Goal: Ask a question: Seek information or help from site administrators or community

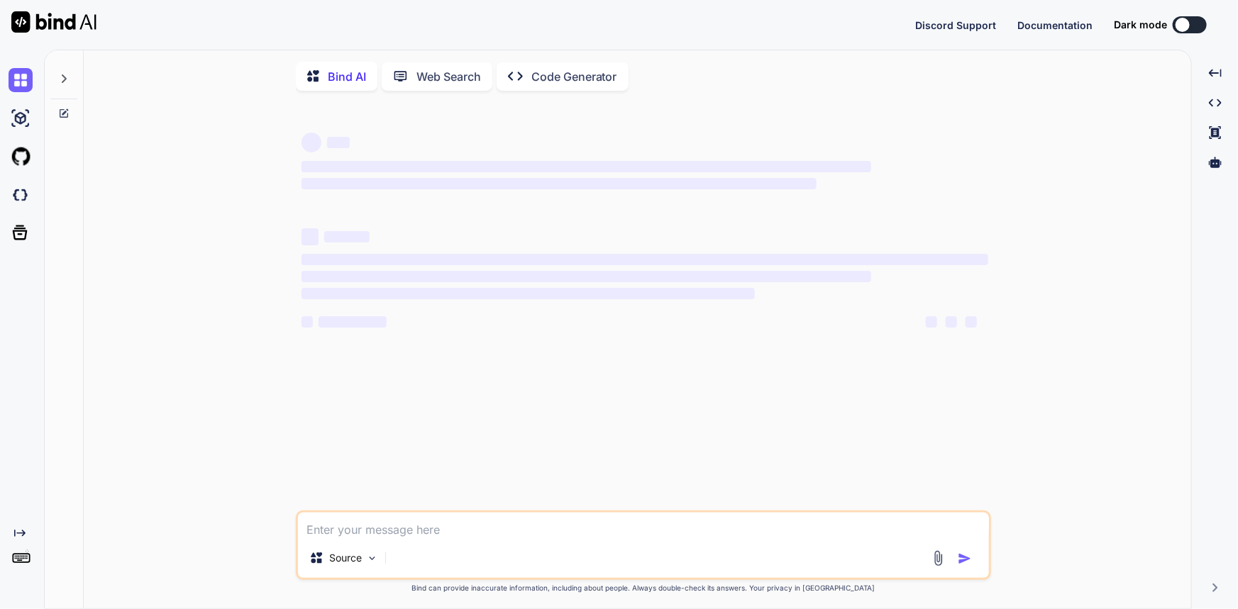
type textarea "x"
type textarea "c"
type textarea "x"
type textarea "ca"
type textarea "x"
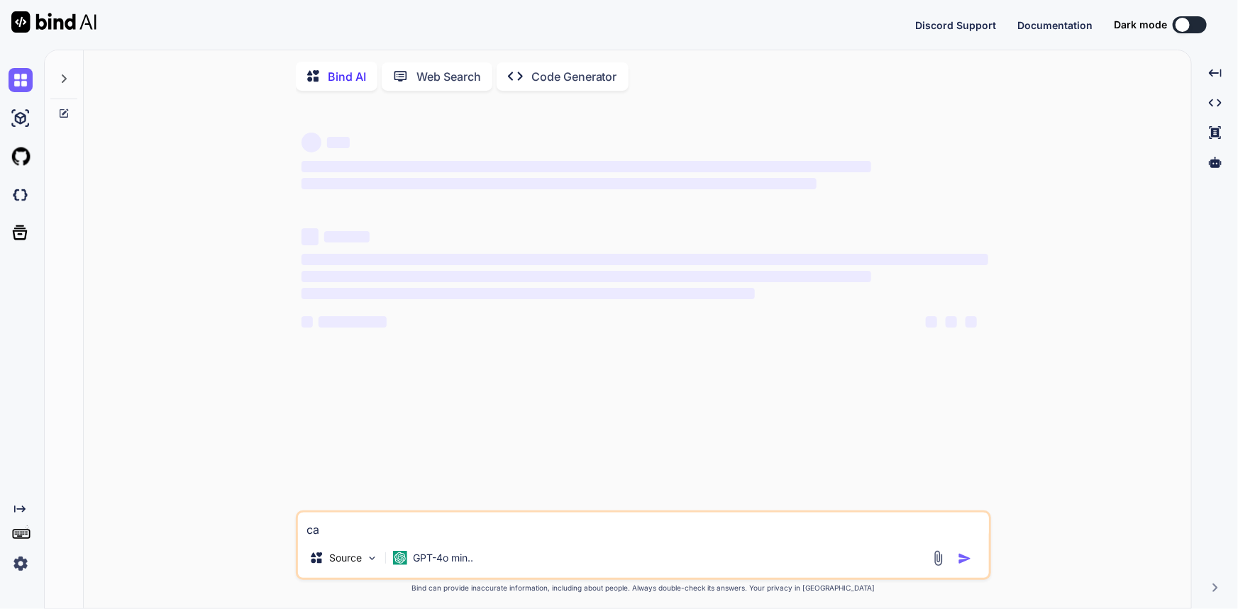
type textarea "can"
type textarea "x"
type textarea "can"
type textarea "x"
type textarea "can w"
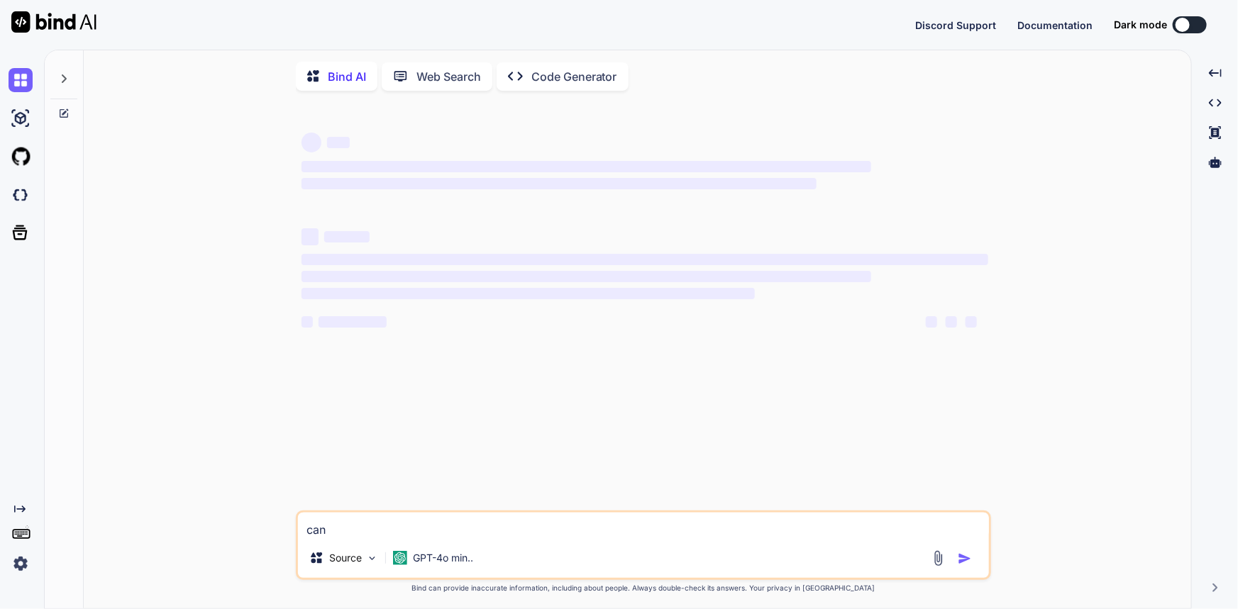
type textarea "x"
type textarea "can we"
type textarea "x"
type textarea "can we"
type textarea "x"
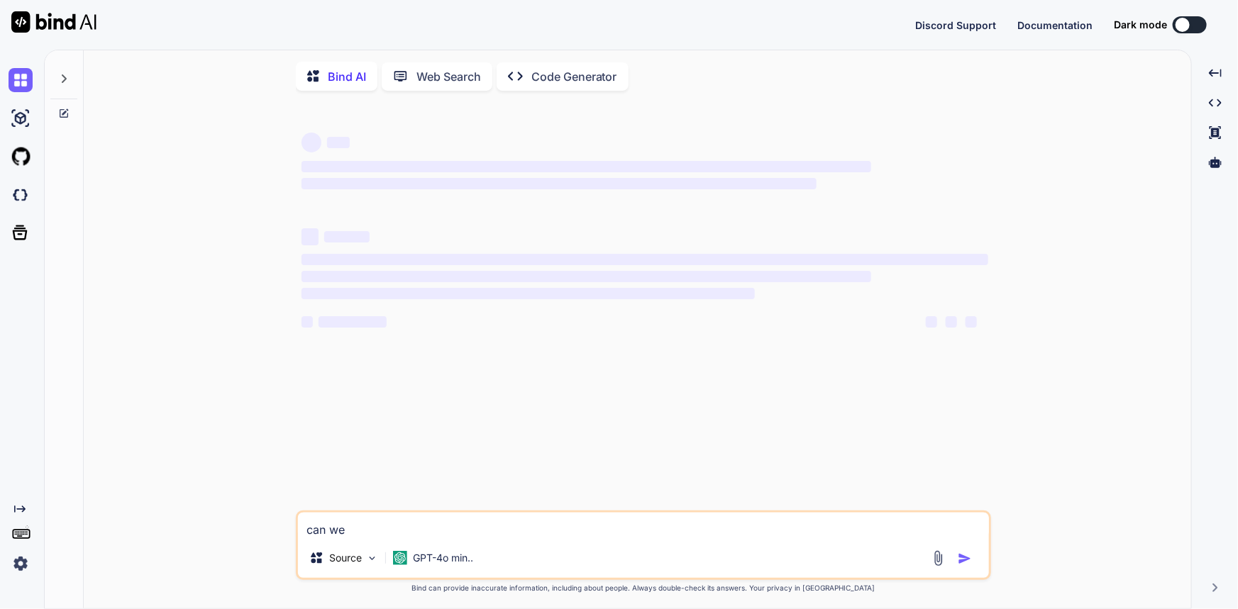
type textarea "can we c"
type textarea "x"
type textarea "can we cr"
type textarea "x"
type textarea "can we cre"
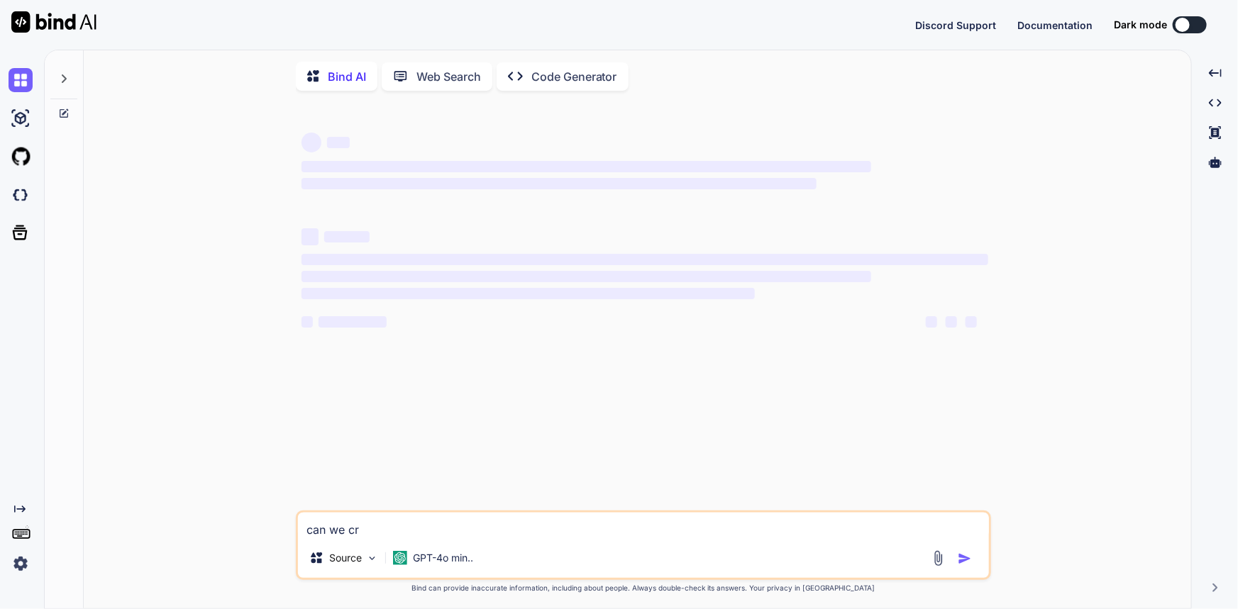
type textarea "x"
type textarea "can we crea"
type textarea "x"
type textarea "can we creat"
type textarea "x"
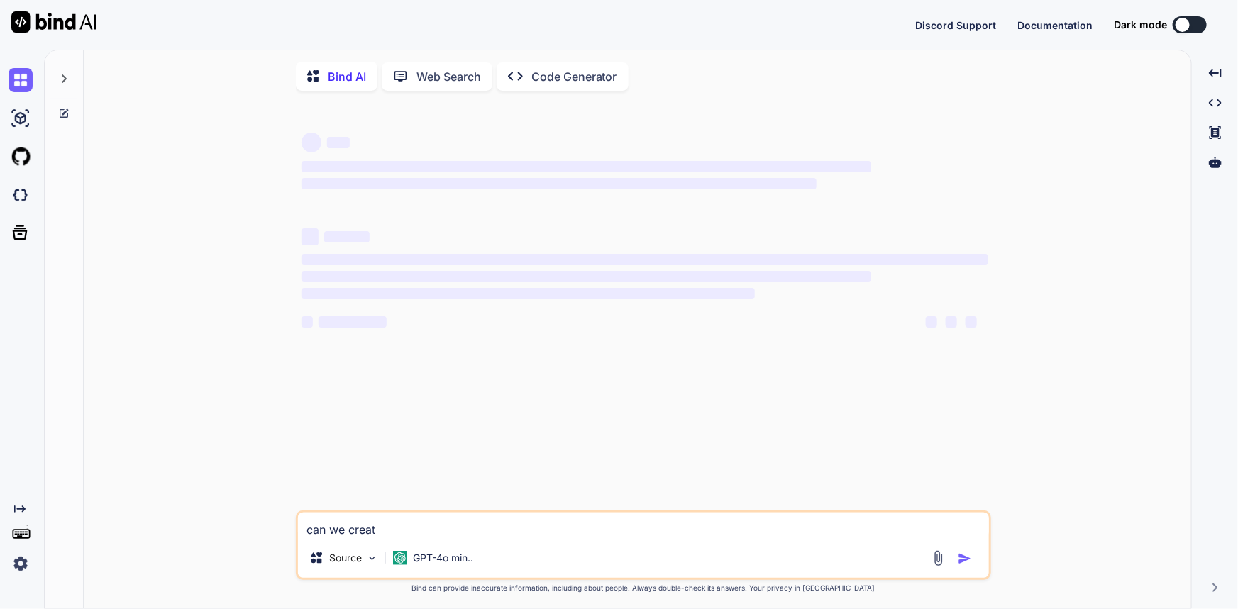
type textarea "can we create"
type textarea "x"
type textarea "can we create"
type textarea "x"
type textarea "can we create a"
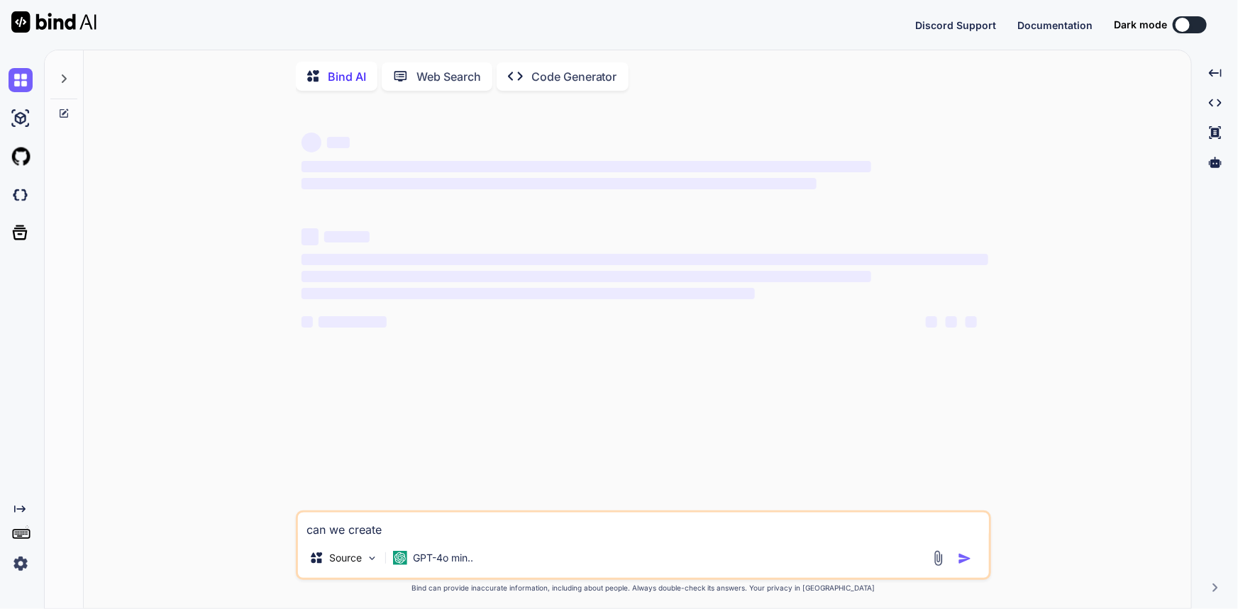
type textarea "x"
type textarea "can we create a"
type textarea "x"
type textarea "can we create a p"
type textarea "x"
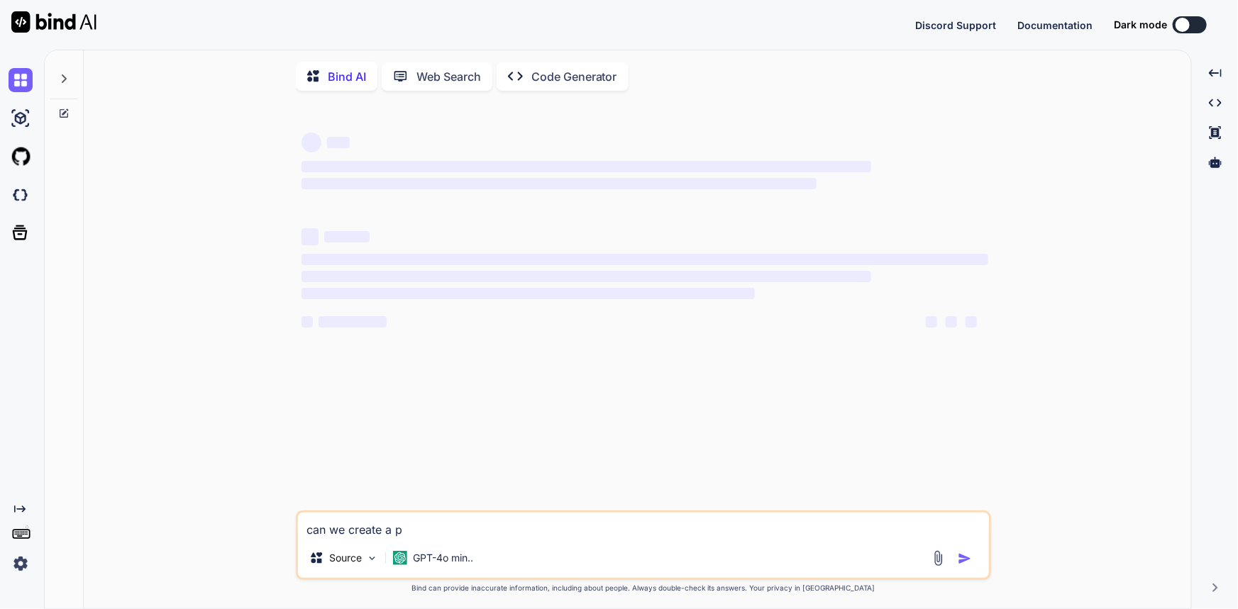
type textarea "can we create a pu"
type textarea "x"
type textarea "can we create a pub"
type textarea "x"
type textarea "can we create a publ"
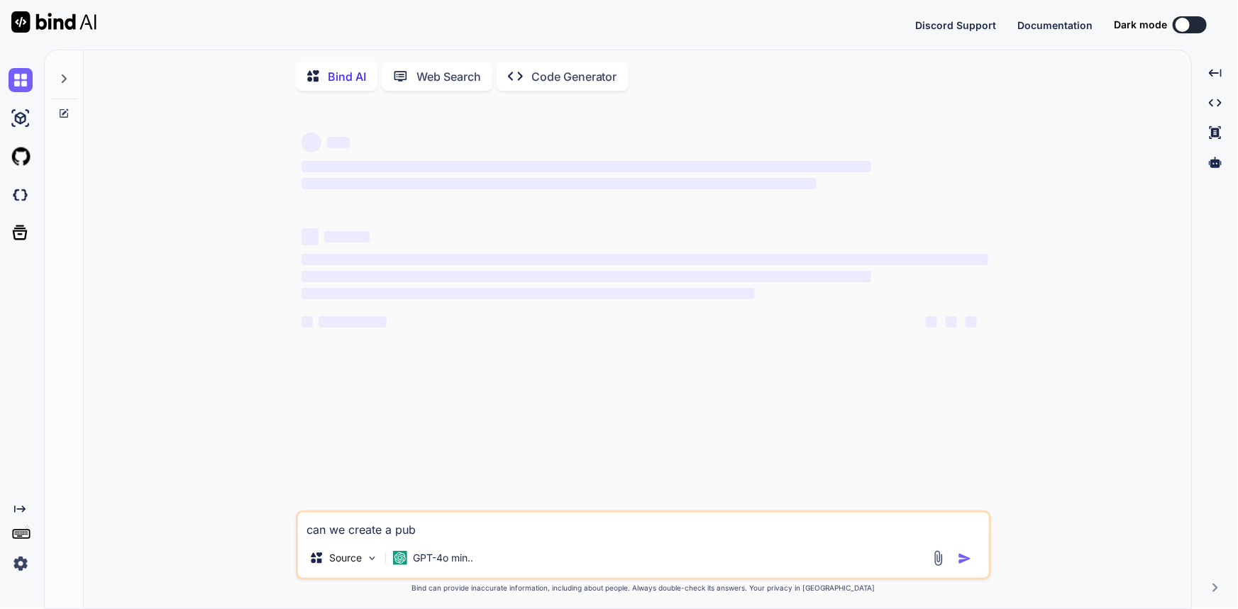
type textarea "x"
type textarea "can we create a publi"
type textarea "x"
type textarea "can we create a public"
type textarea "x"
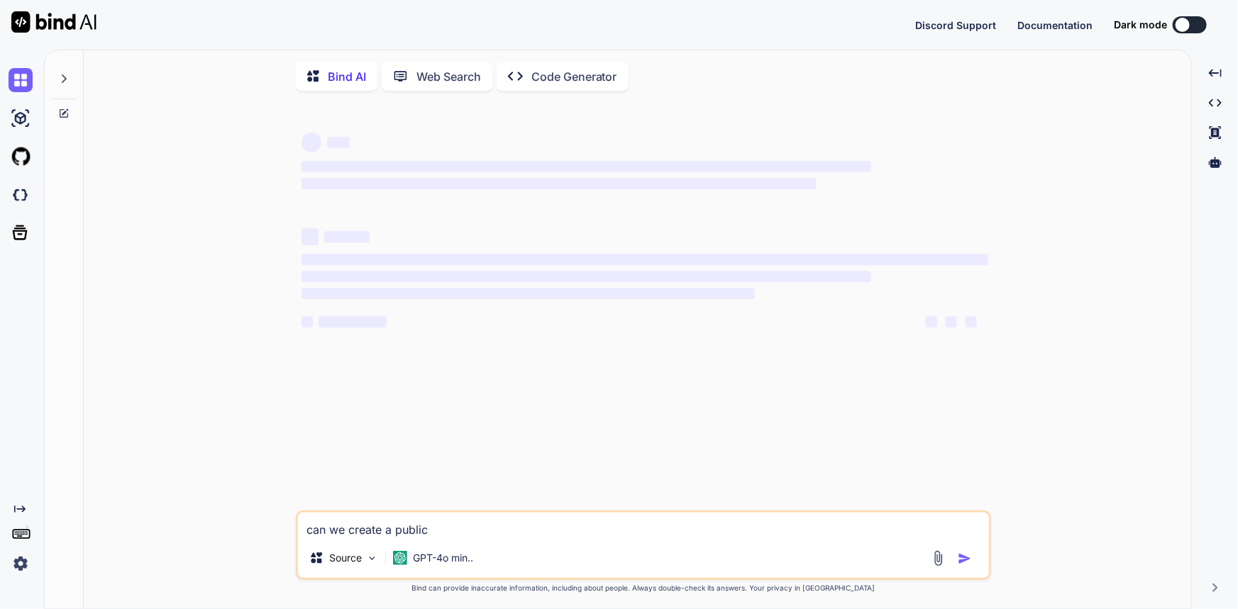
type textarea "can we create a public"
type textarea "x"
type textarea "can we create a public t"
type textarea "x"
type textarea "can we create a public to"
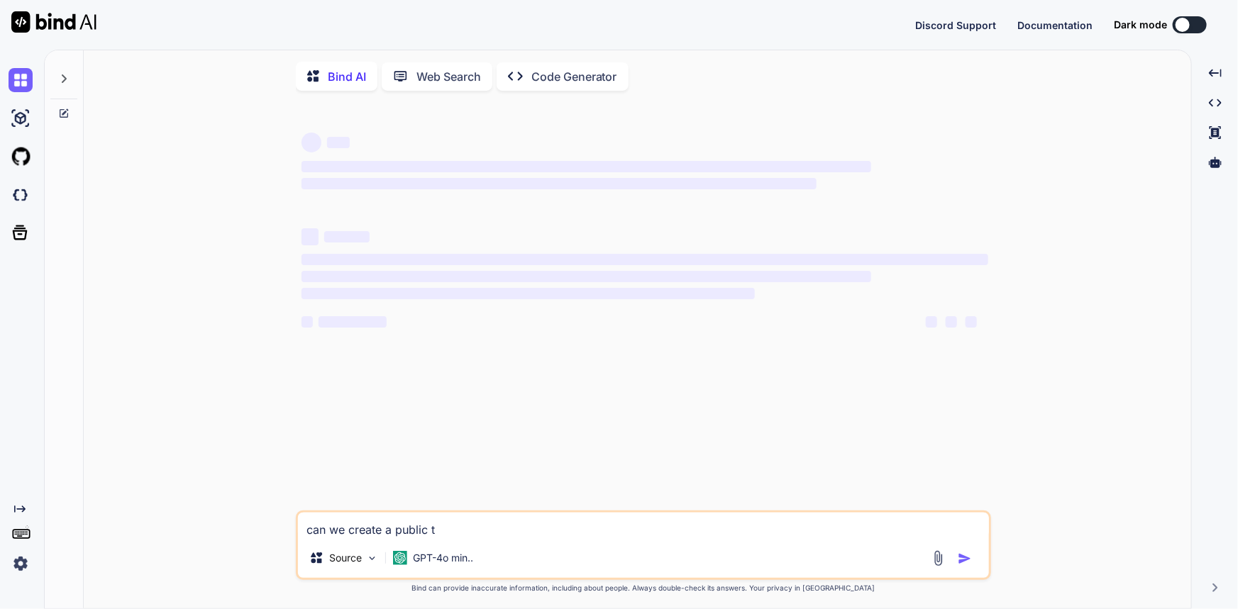
type textarea "x"
type textarea "can we create a public tok"
type textarea "x"
type textarea "can we create a public toke"
type textarea "x"
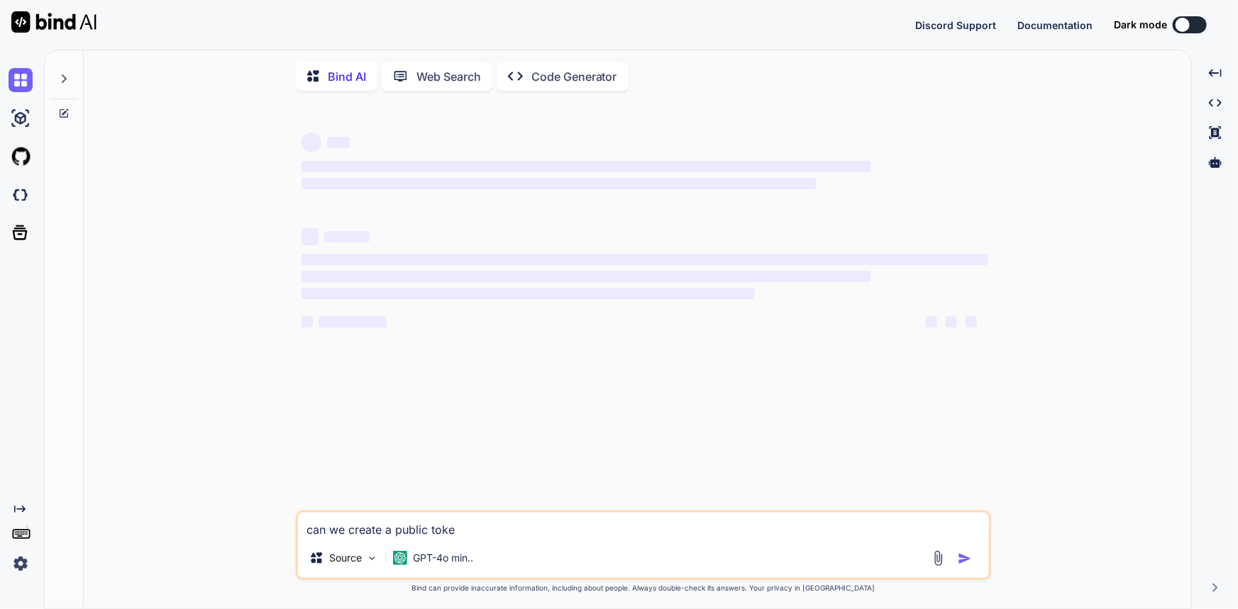
type textarea "can we create a public token"
type textarea "x"
type textarea "can we create a public token"
type textarea "x"
type textarea "can we create a public token link token in plaid api and public token"
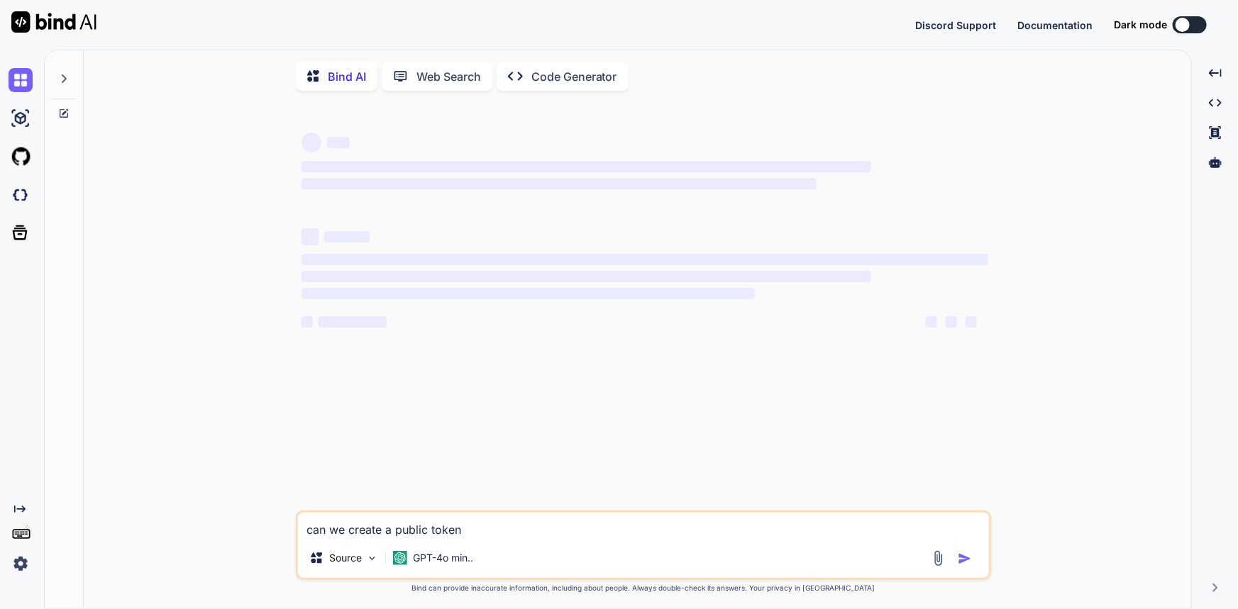
type textarea "x"
click at [457, 530] on textarea "can we create a public token link token in plaid api and public token" at bounding box center [643, 526] width 691 height 26
type textarea "can we create a public token link token in plaid api and public token"
type textarea "x"
type textarea "can we create a public token w link token in plaid api and public token"
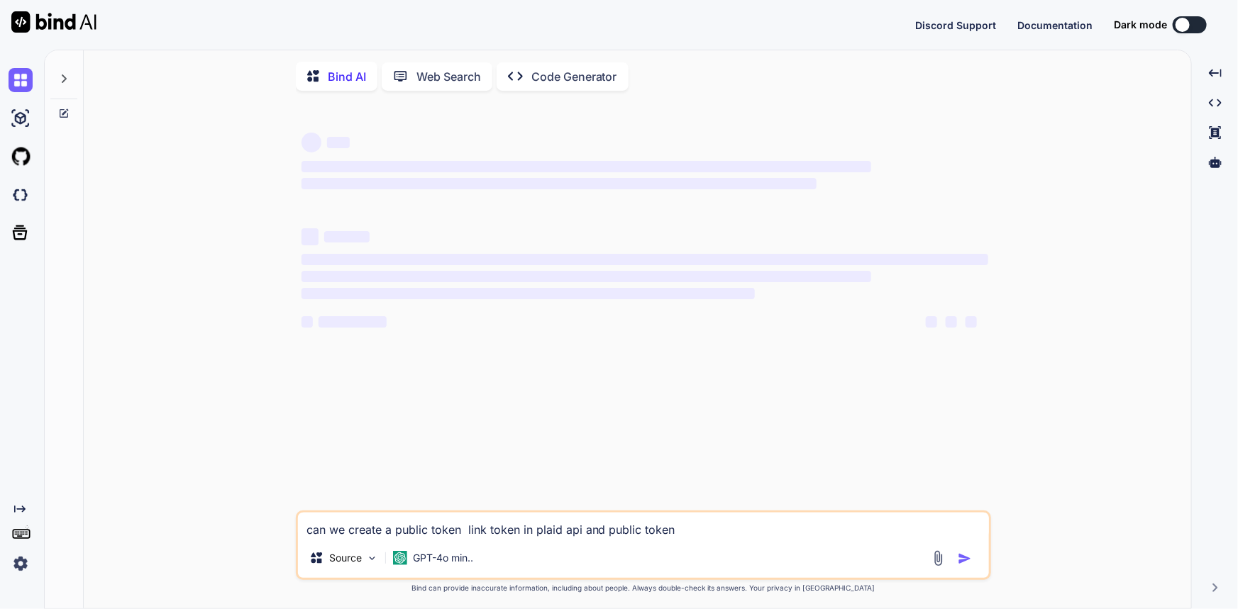
type textarea "x"
type textarea "can we create a public token wi link token in plaid api and public token"
type textarea "x"
type textarea "can we create a public token wit link token in plaid api and public token"
type textarea "x"
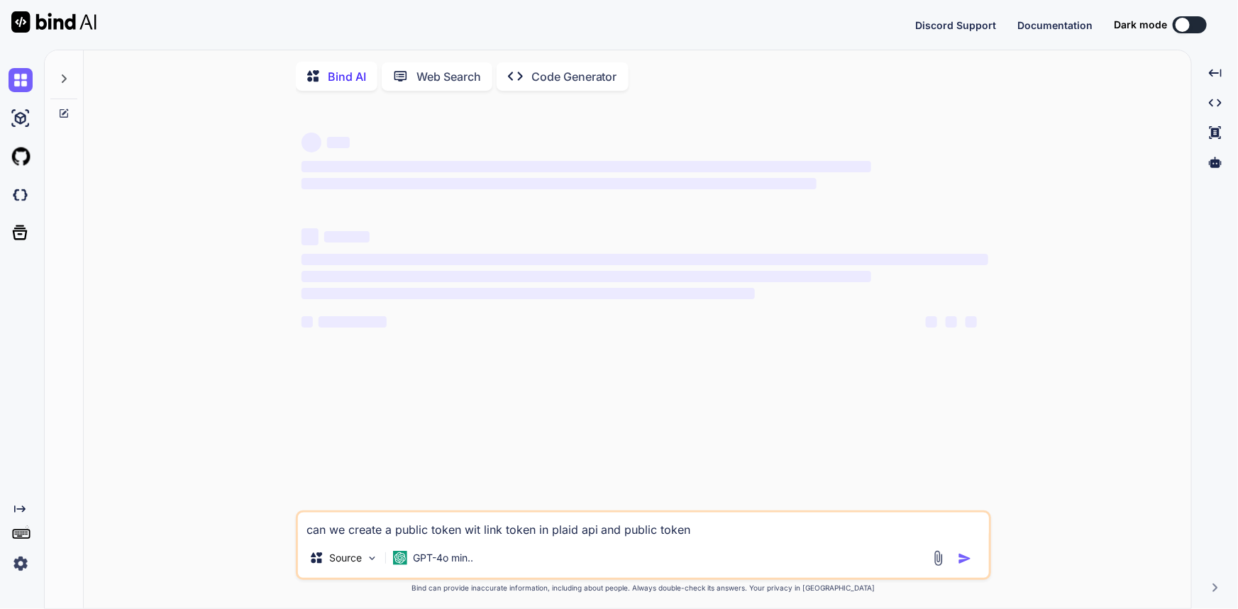
type textarea "can we create a public token with link token in plaid api and public token"
type textarea "x"
type textarea "can we create a public token with link token in plaid api and public token"
type textarea "x"
type textarea "can we create a public token with u link token in plaid api and public token"
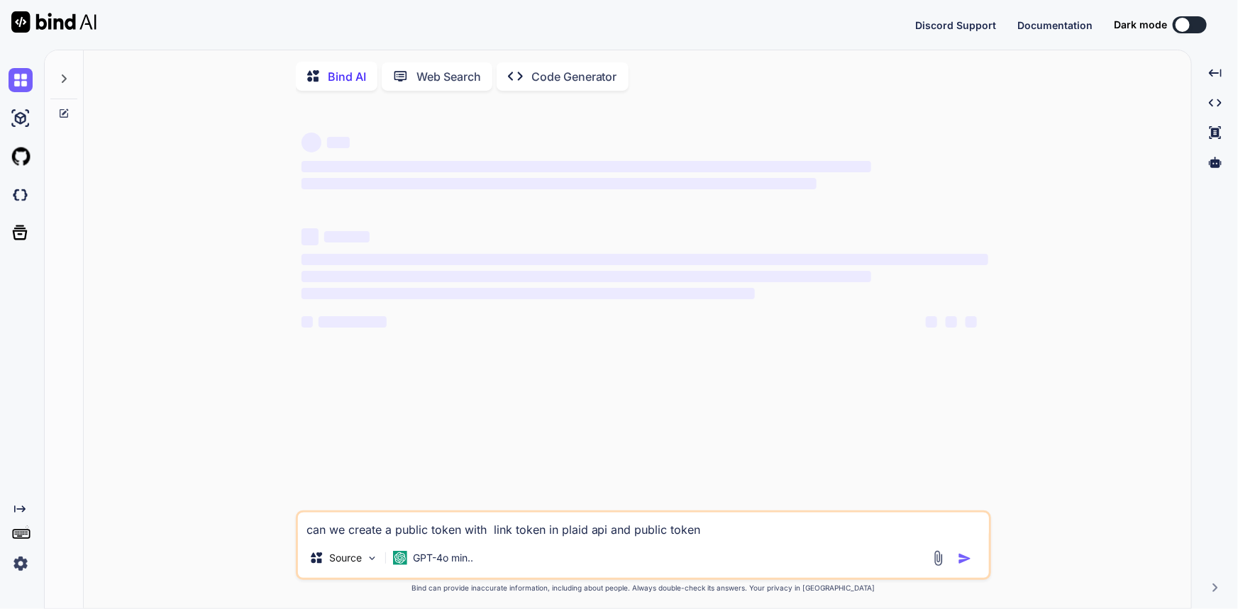
type textarea "x"
type textarea "can we create a public token with us link token in plaid api and public token"
type textarea "x"
type textarea "can we create a public token with usi link token in plaid api and public token"
type textarea "x"
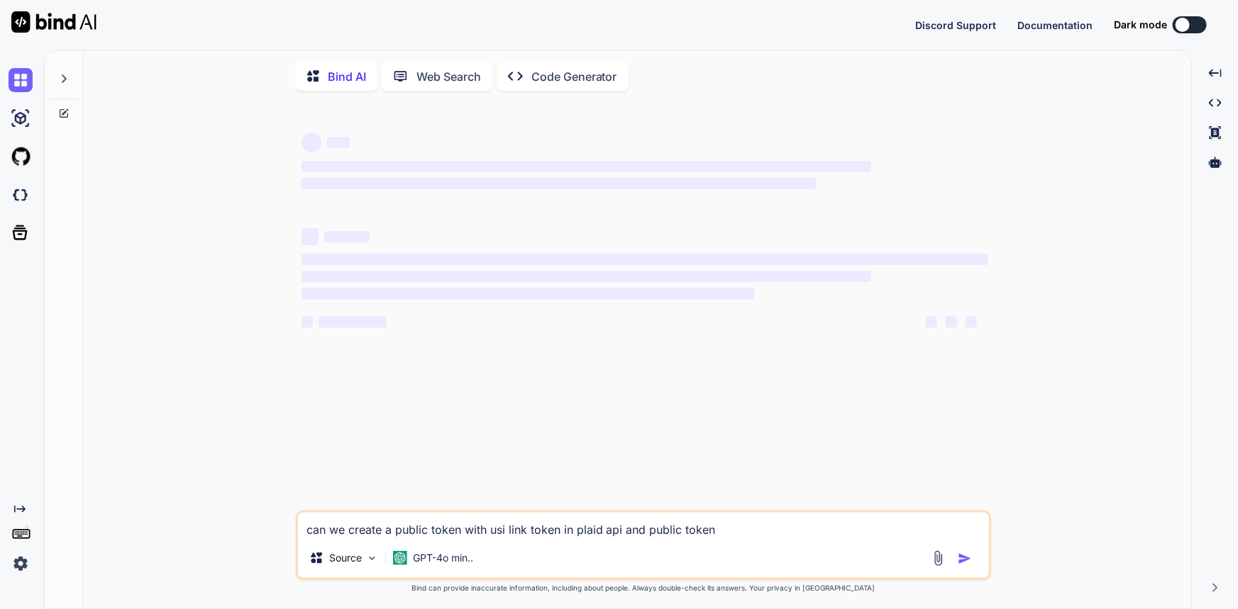
type textarea "can we create a public token with usin link token in plaid api and public token"
type textarea "x"
type textarea "can we create a public token with using link token in plaid api and public token"
type textarea "x"
type textarea "can we create a public token with using link token in plaid api and public token"
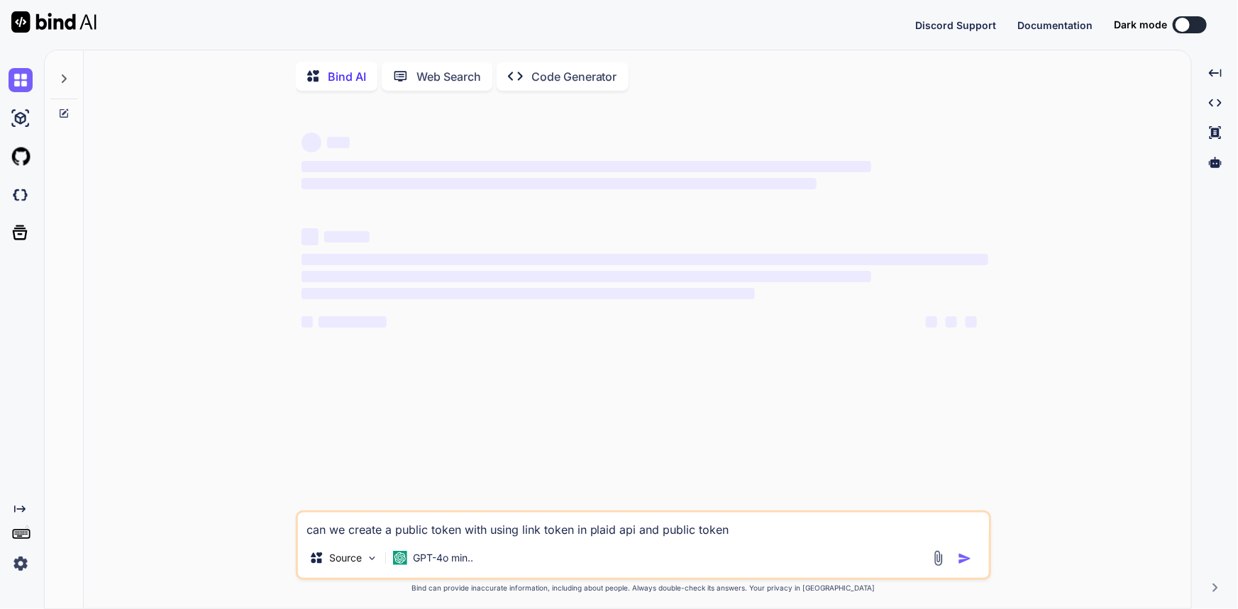
type textarea "x"
type textarea "can we create a public token with using link token in plaid api and public token"
type textarea "x"
type textarea "can we create a public token with using link token"
type textarea "x"
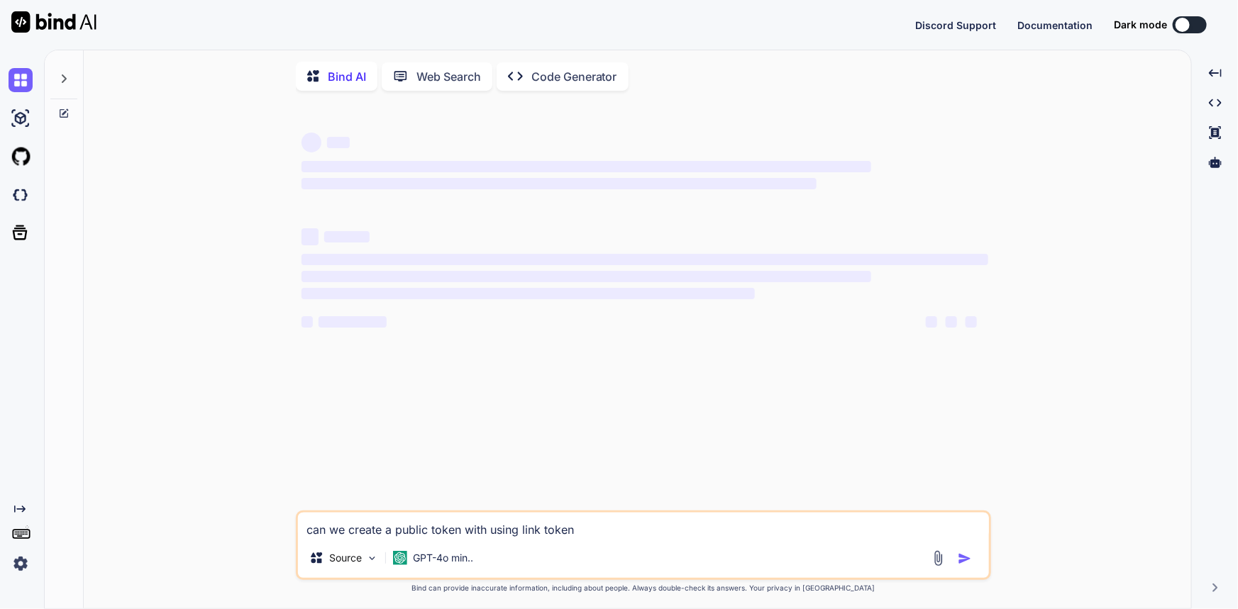
type textarea "can we create a public token with using link token u"
type textarea "x"
type textarea "can we create a public token with using link token us"
type textarea "x"
type textarea "can we create a public token with using link token usi"
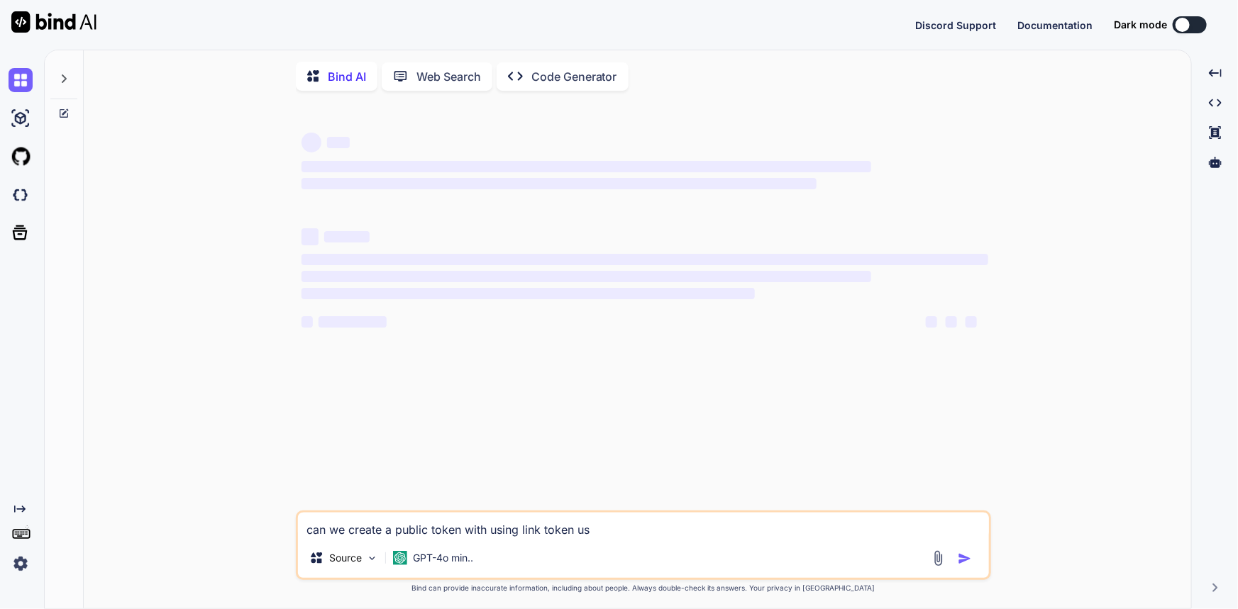
type textarea "x"
type textarea "can we create a public token with using link token usin"
type textarea "x"
type textarea "can we create a public token with using link token using"
type textarea "x"
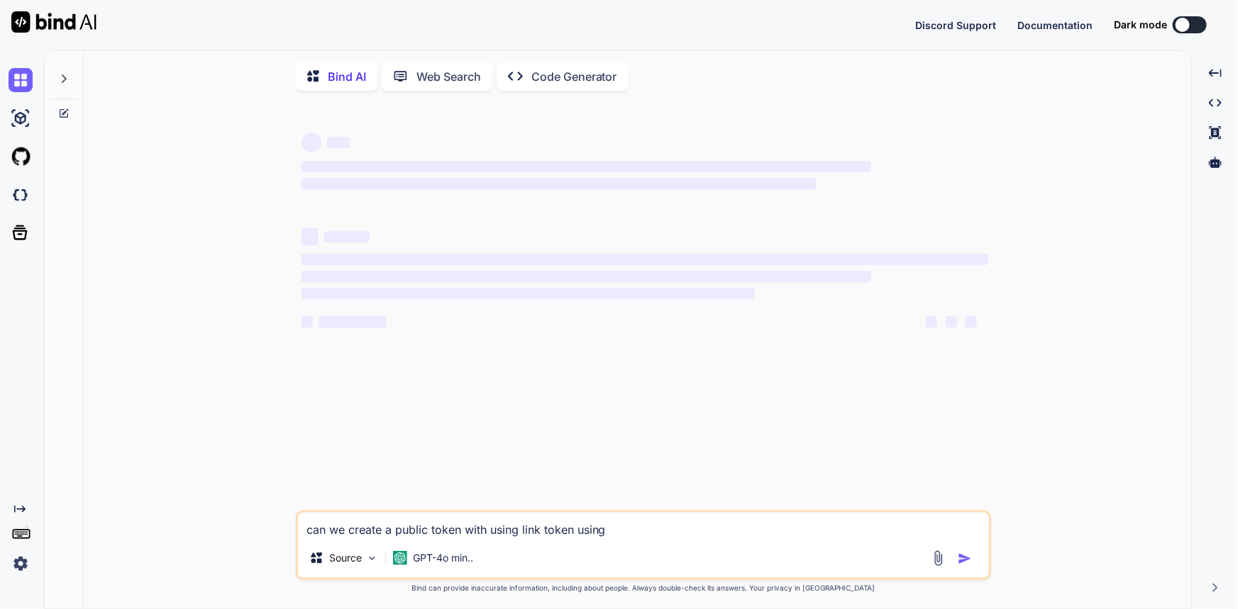
type textarea "can we create a public token with using link token using"
type textarea "x"
type textarea "can we create a public token with using link token using P"
type textarea "x"
type textarea "can we create a public token with using link token using Pl"
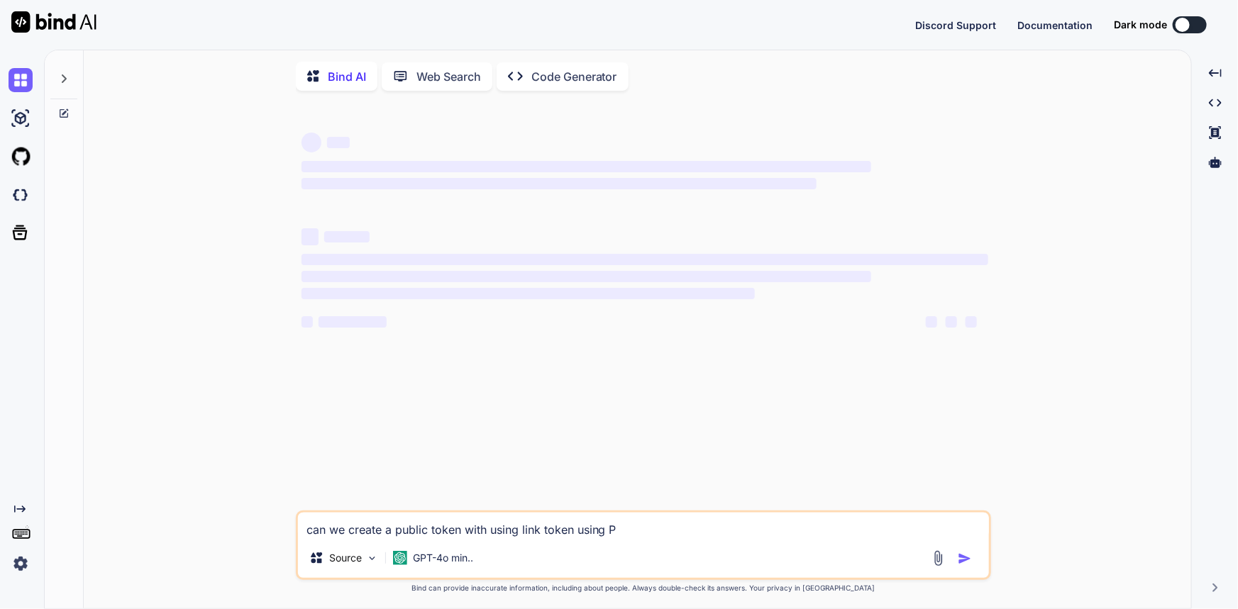
type textarea "x"
type textarea "can we create a public token with using link token using Pla"
type textarea "x"
type textarea "can we create a public token with using link token using Plau"
type textarea "x"
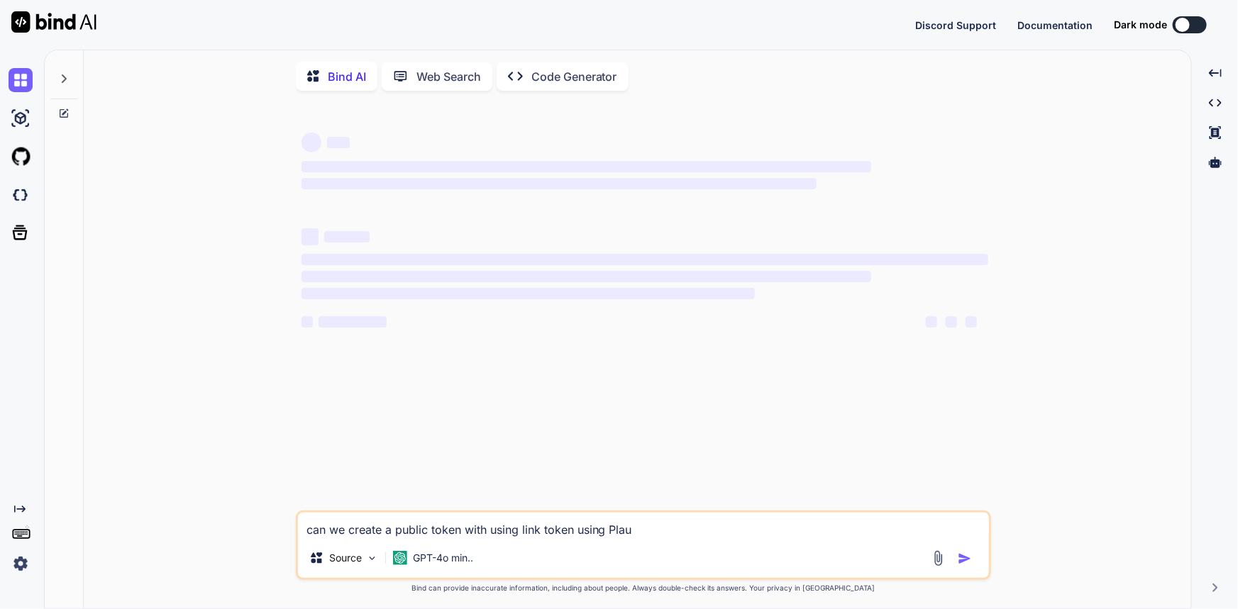
type textarea "can we create a public token with using link token using [PERSON_NAME]"
type textarea "x"
type textarea "can we create a public token with using link token using [PERSON_NAME]"
type textarea "x"
type textarea "can we create a public token with using link token using [PERSON_NAME] A"
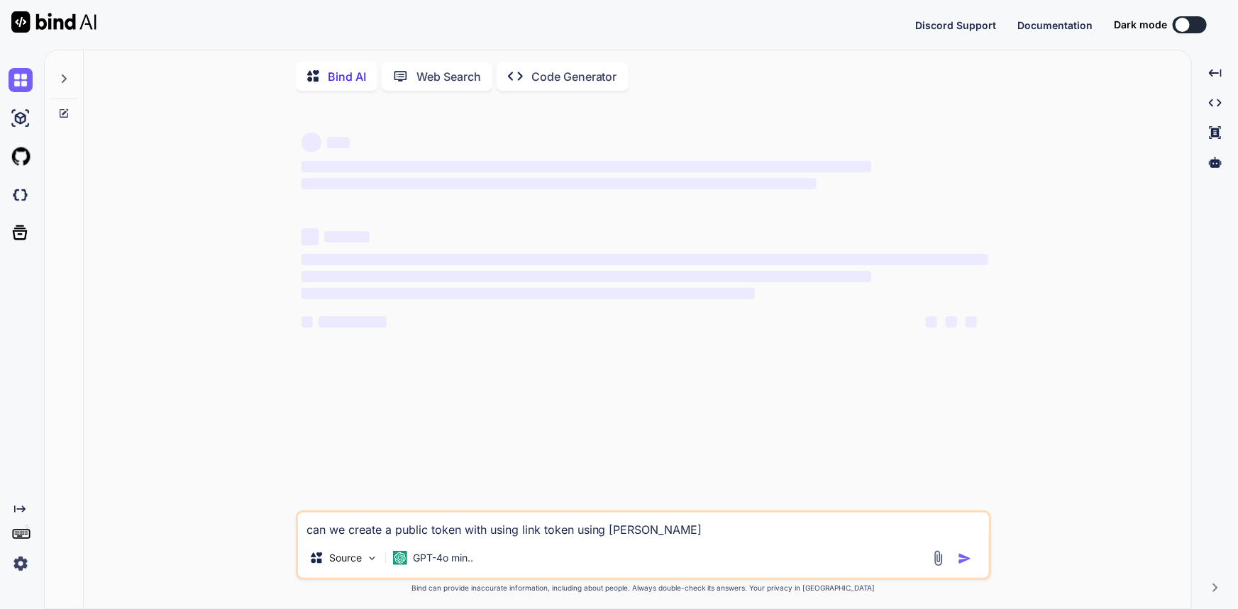
type textarea "x"
type textarea "can we create a public token with using link token using [PERSON_NAME]"
type textarea "x"
click at [631, 533] on textarea "can we create a public token with using link token using [PERSON_NAME]" at bounding box center [643, 526] width 691 height 26
type textarea "can we create a public token with using link token using Plad AP"
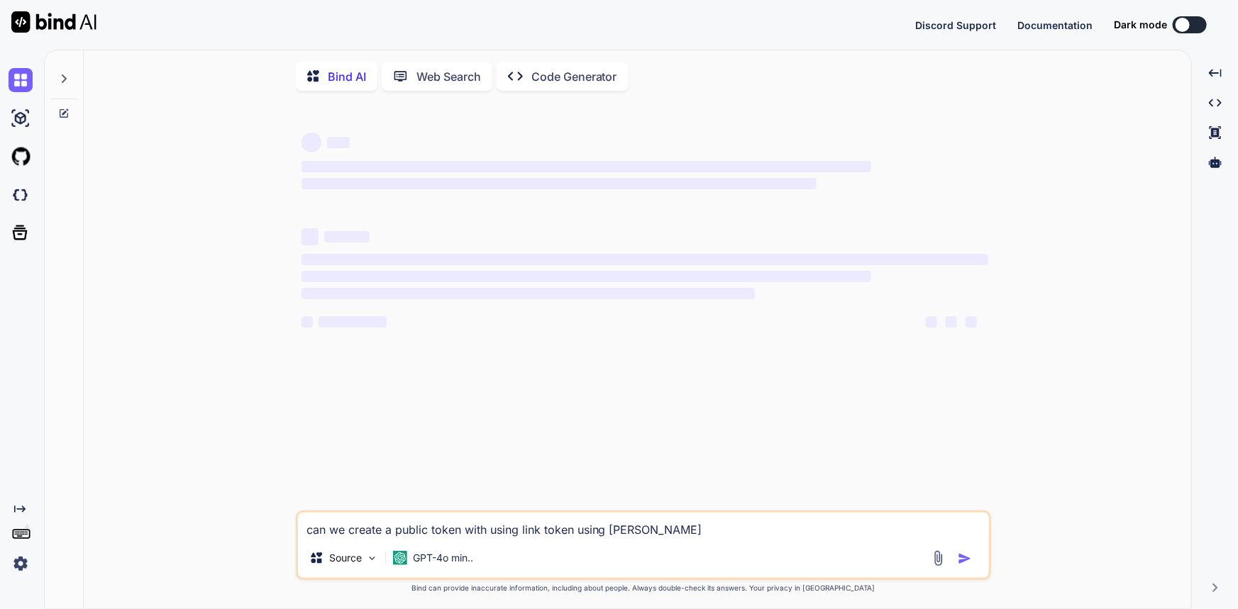
type textarea "x"
type textarea "can we create a public token with using link token using Pld AP"
type textarea "x"
type textarea "can we create a public token with using link token using Plad AP"
type textarea "x"
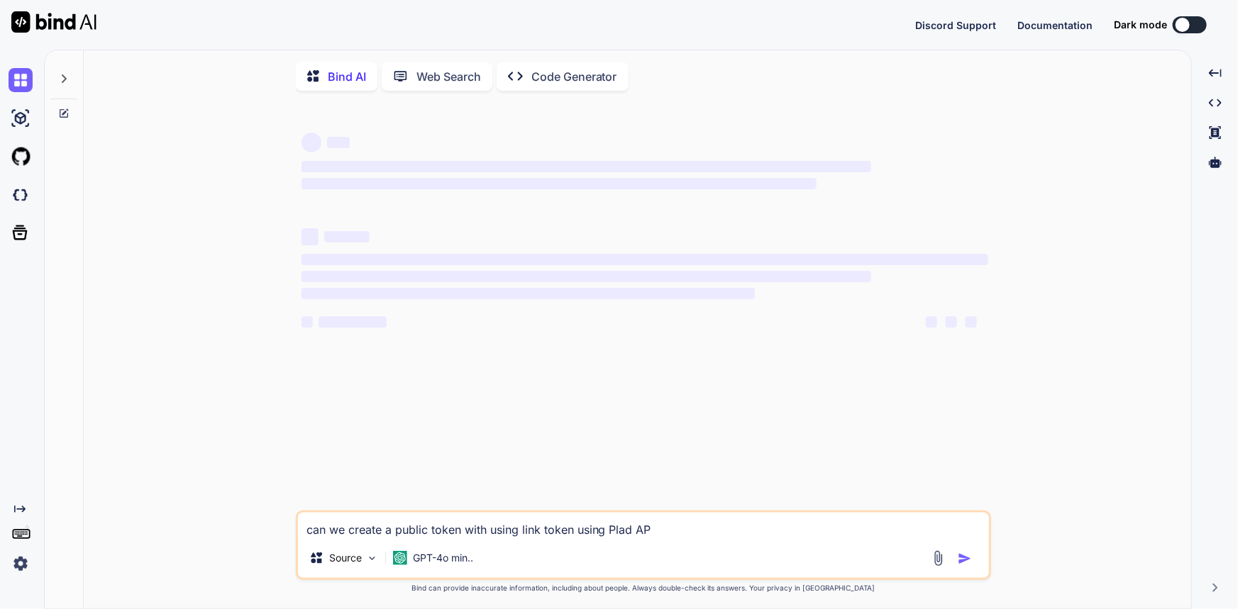
type textarea "can we create a public token with using link token using Plaid AP"
type textarea "x"
type textarea "can we create a public token with using link token using Plaid API"
type textarea "x"
type textarea "can we create a public token with using link token using Plaid API?"
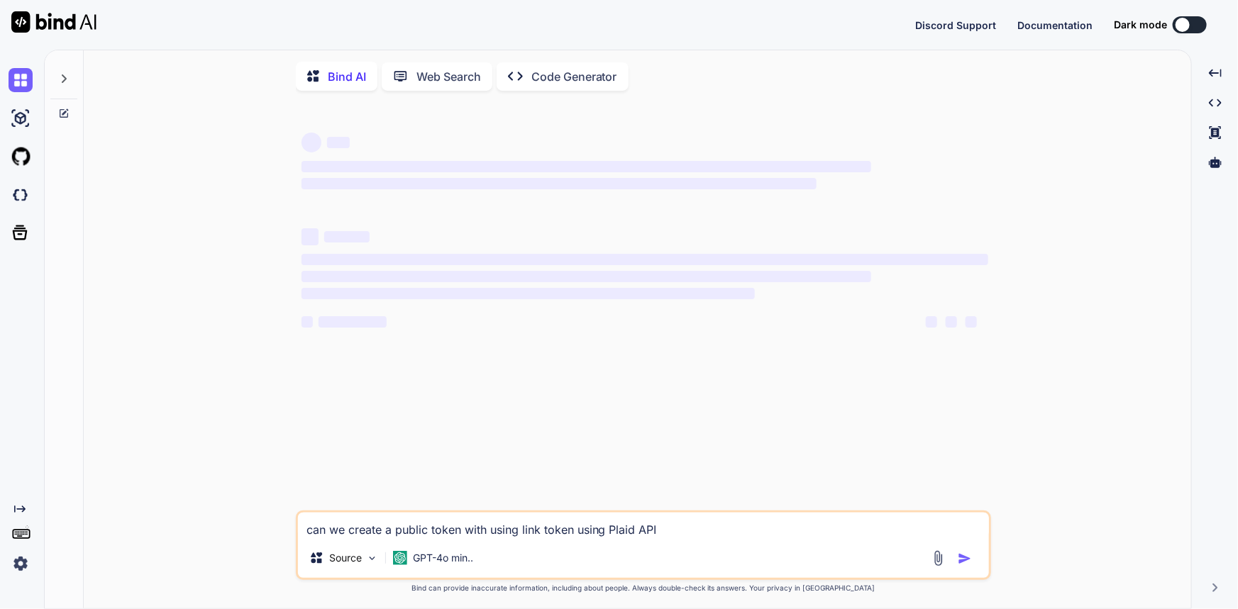
type textarea "x"
type textarea "can we create a public token with using link token using Plaid API?i"
type textarea "x"
type textarea "can we create a public token with using link token using Plaid API?is"
type textarea "x"
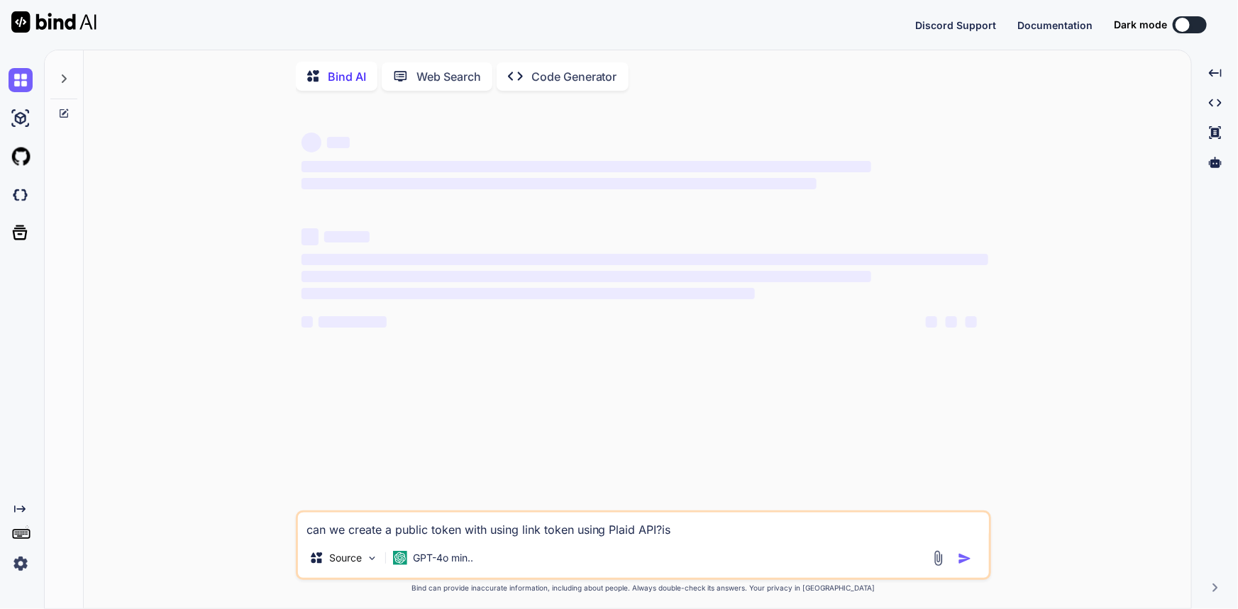
type textarea "can we create a public token with using link token using Plaid API?is"
type textarea "x"
type textarea "can we create a public token with using link token using Plaid API?is i"
type textarea "x"
type textarea "can we create a public token with using link token using Plaid API?is it"
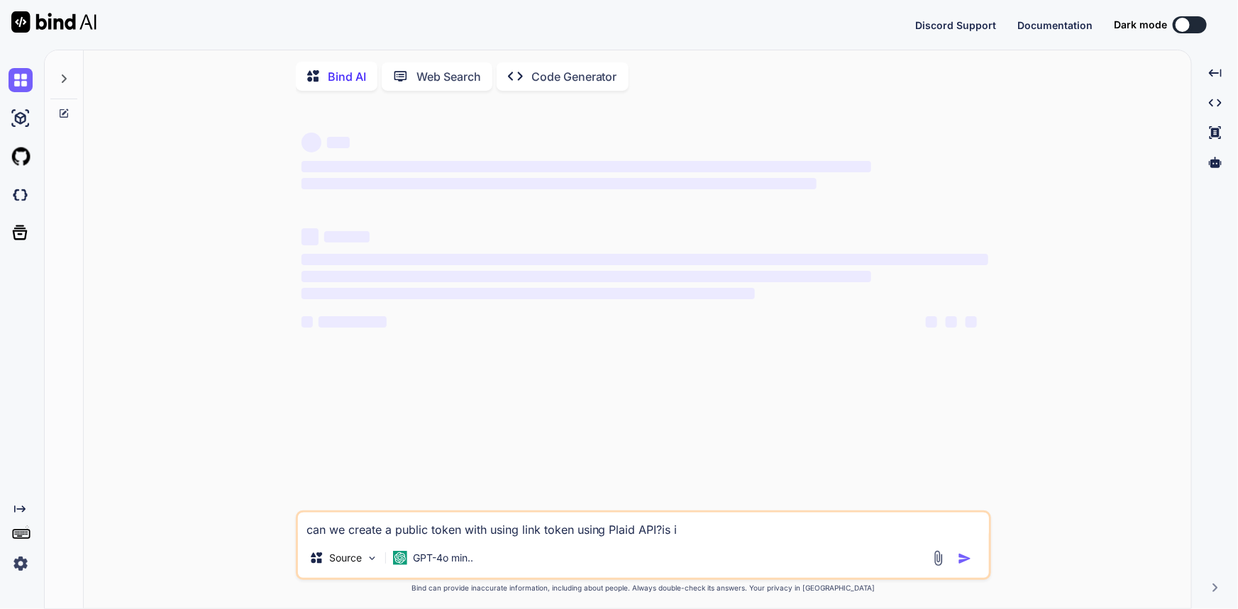
type textarea "x"
type textarea "can we create a public token with using link token using Plaid API?is it"
type textarea "x"
type textarea "can we create a public token with using link token using Plaid API?is it p"
type textarea "x"
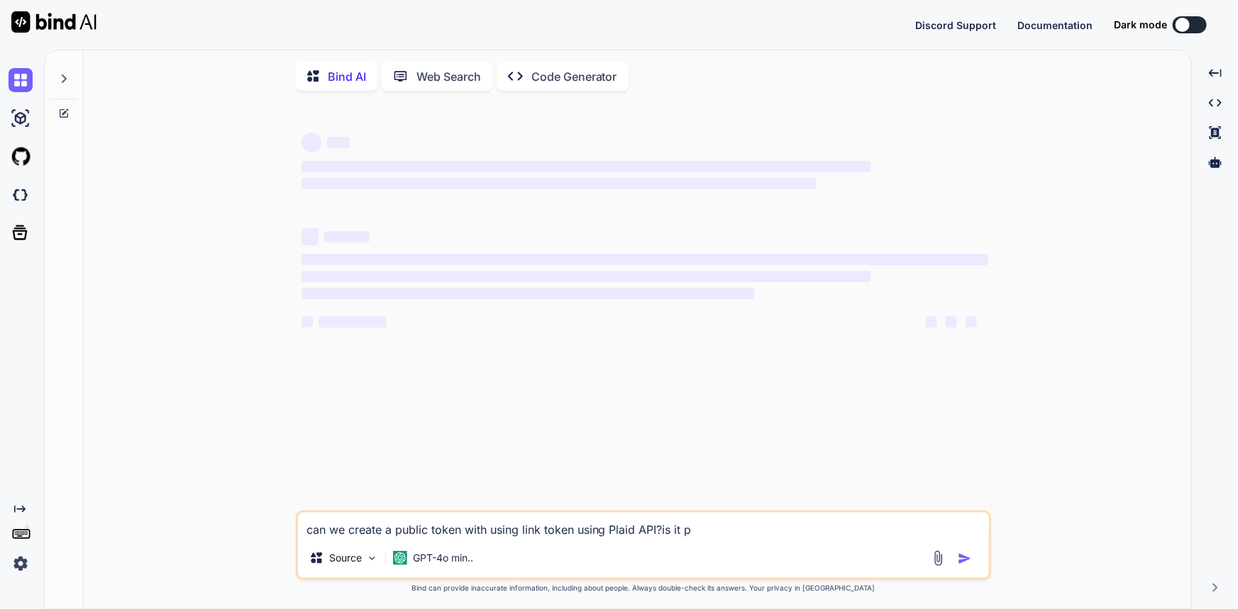
type textarea "can we create a public token with using link token using Plaid API?is it po"
type textarea "x"
type textarea "can we create a public token with using link token using Plaid API?is it pos"
type textarea "x"
type textarea "can we create a public token with using link token using Plaid API?is it poss"
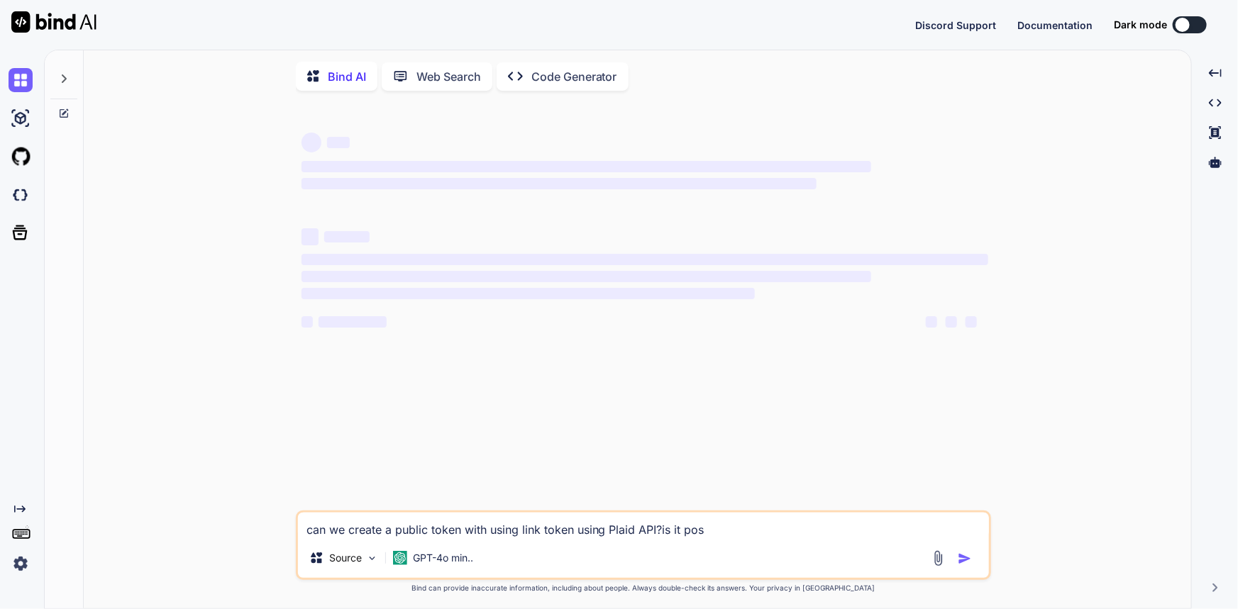
type textarea "x"
type textarea "can we create a public token with using link token using Plaid API?is it possi"
type textarea "x"
type textarea "can we create a public token with using link token using Plaid API?is it possib"
type textarea "x"
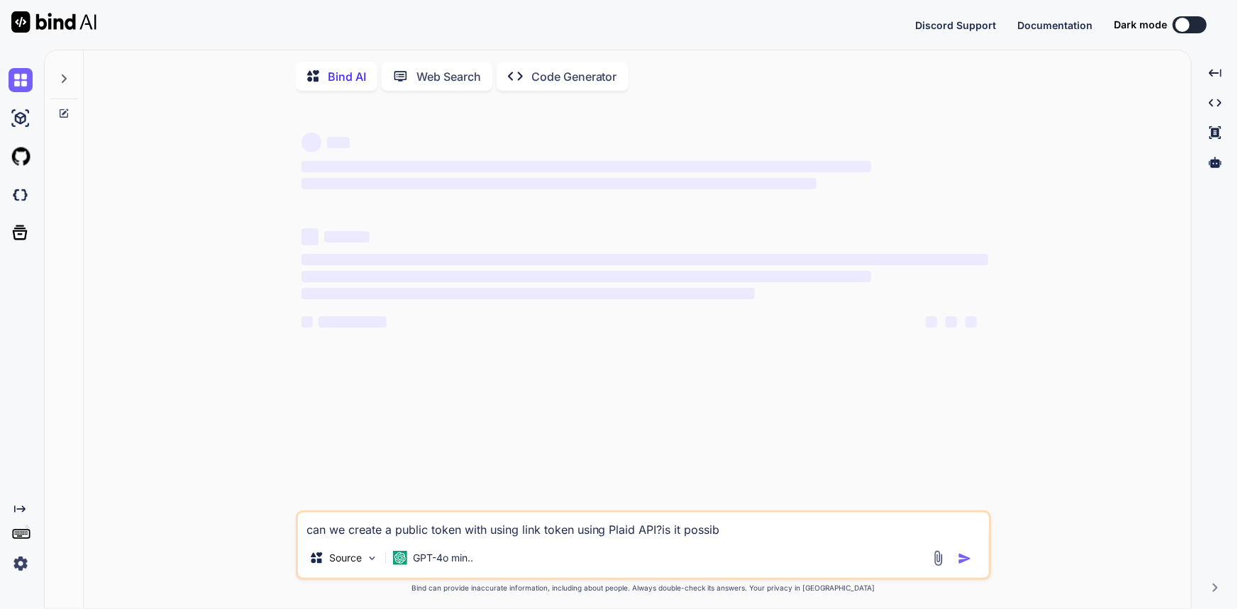
type textarea "can we create a public token with using link token using Plaid API?is it possibl"
type textarea "x"
type textarea "can we create a public token with using link token using Plaid API?is it possib…"
type textarea "x"
type textarea "can we create a public token with using link token using Plaid API?is it possib…"
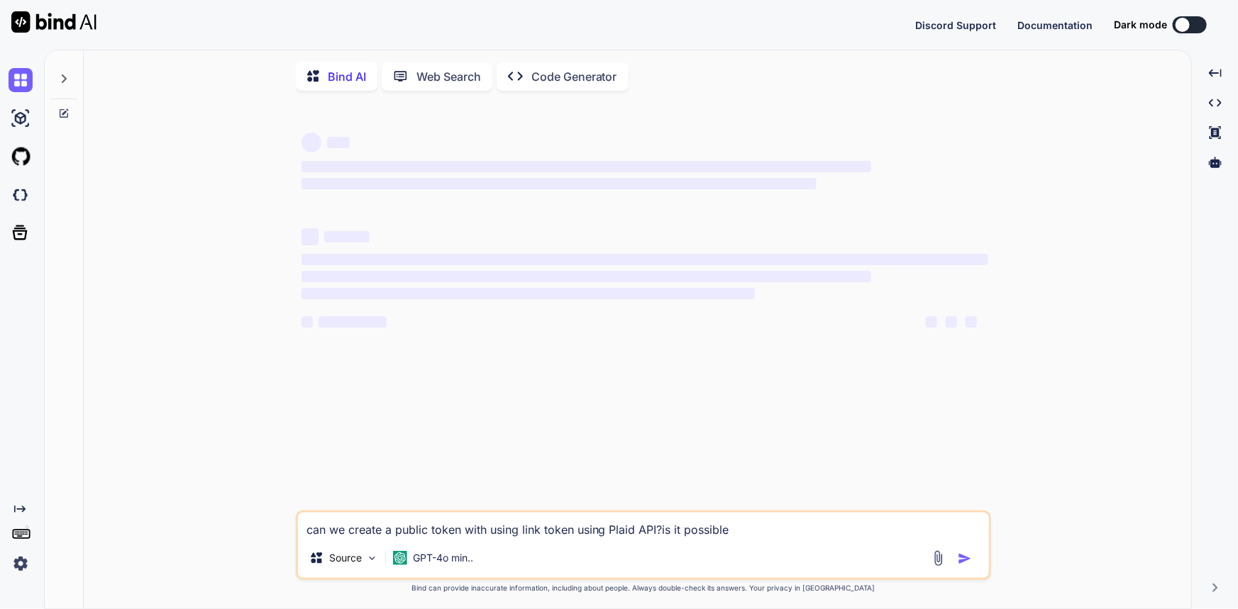
type textarea "x"
type textarea "can we create a public token with using link token using Plaid API?is it possib…"
click at [784, 532] on textarea "can we create a public token with using link token using Plaid API?is it possib…" at bounding box center [643, 526] width 691 height 26
drag, startPoint x: 790, startPoint y: 539, endPoint x: 150, endPoint y: 547, distance: 639.7
click at [150, 547] on div "‌ ‌ ‌ ‌ ‌ ‌ ‌ ‌ ‌ ‌ ‌ ‌ ‌ ‌ can we create a public token with using link token …" at bounding box center [643, 356] width 1096 height 508
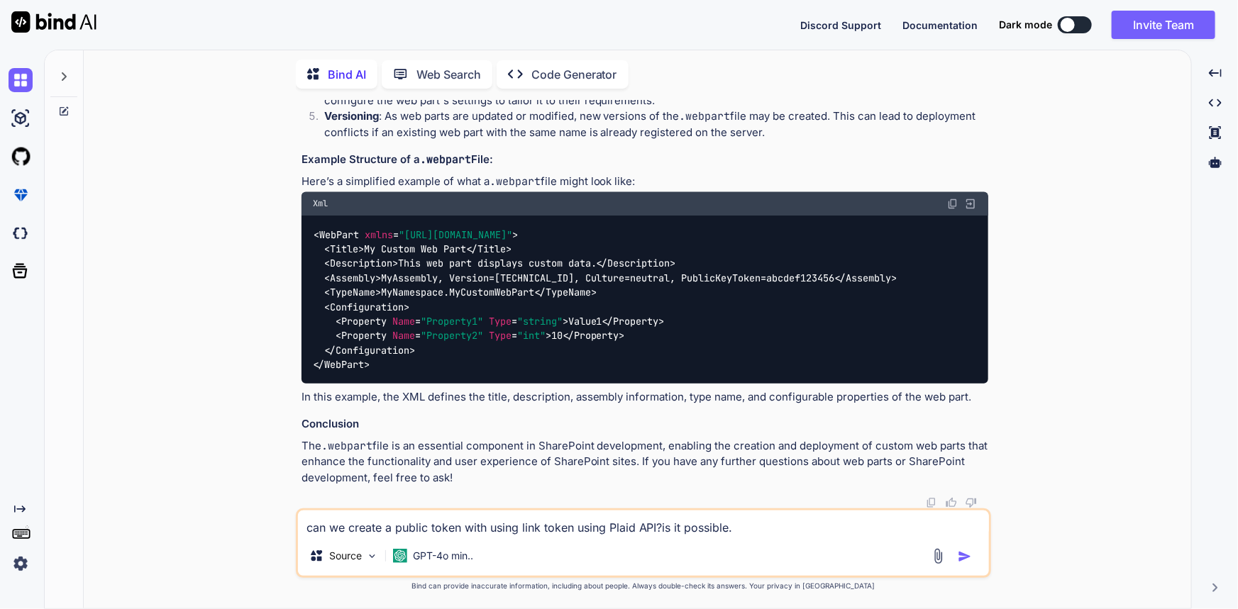
scroll to position [1318, 0]
